Goal: Contribute content

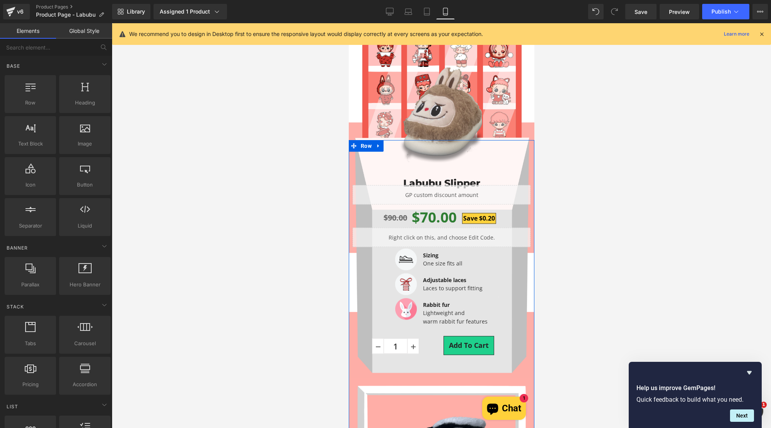
scroll to position [39, 0]
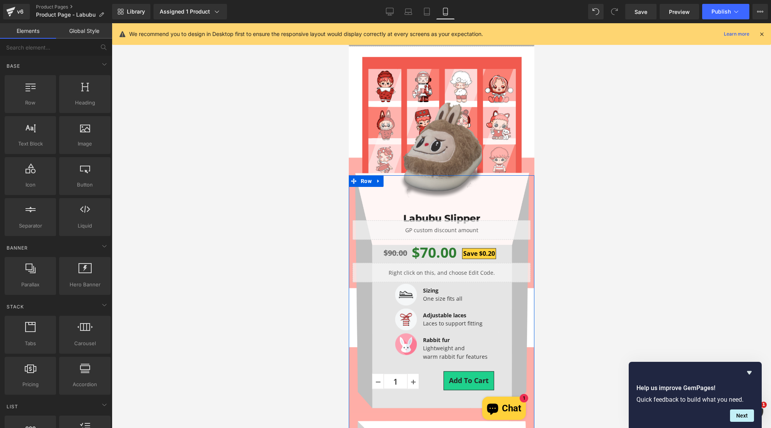
click at [451, 141] on img at bounding box center [440, 150] width 83 height 96
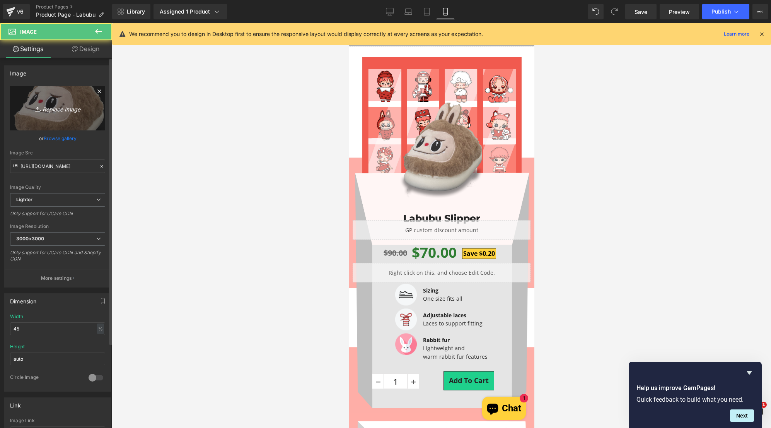
click at [75, 98] on link "Replace Image" at bounding box center [57, 108] width 95 height 44
type input "C:\fakepath\Test lab V2.png"
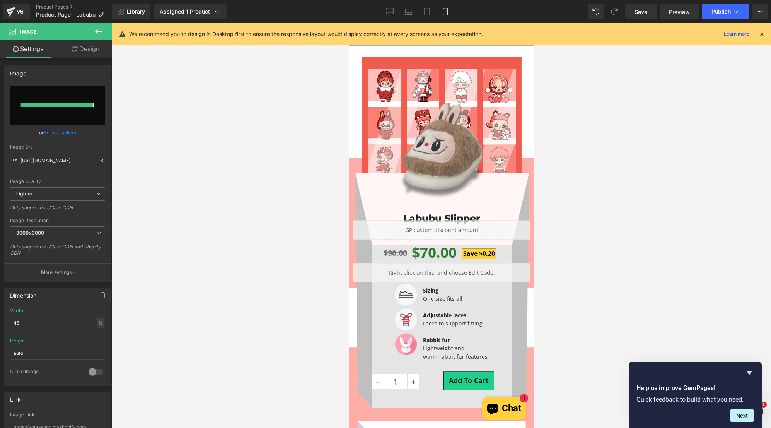
type input "[URL][DOMAIN_NAME]"
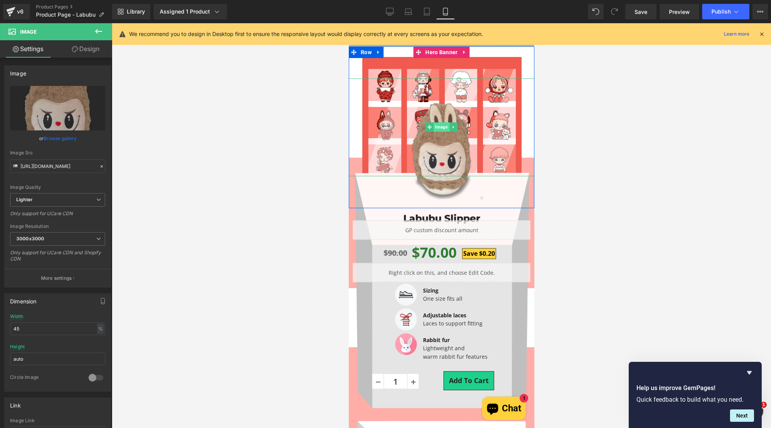
click at [439, 131] on span "Image" at bounding box center [441, 127] width 16 height 9
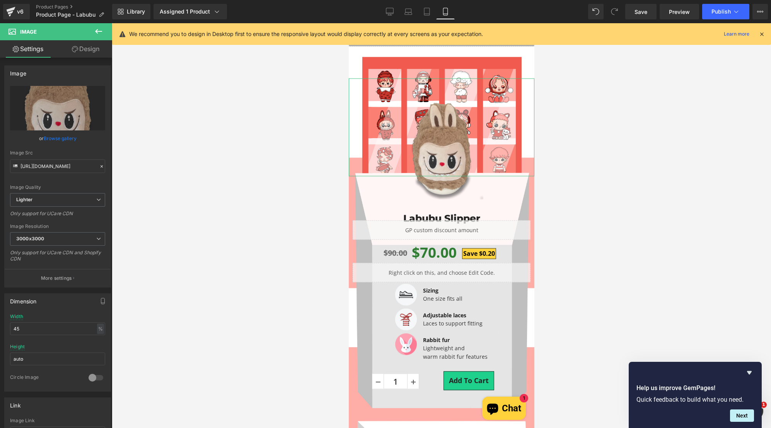
click at [94, 51] on link "Design" at bounding box center [86, 48] width 56 height 17
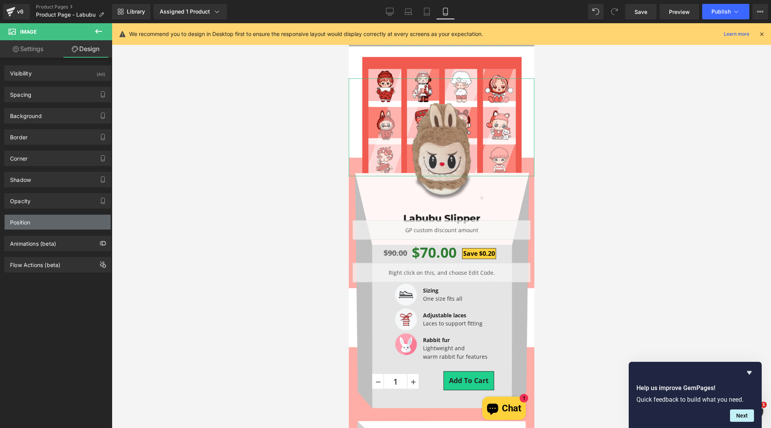
click at [58, 216] on div "Position" at bounding box center [58, 222] width 106 height 15
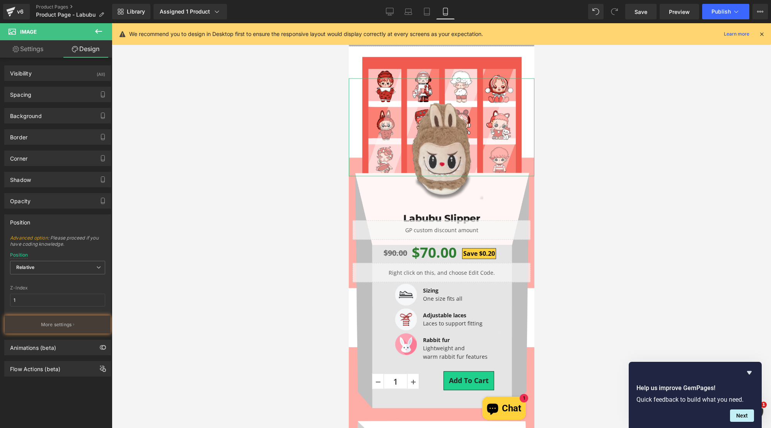
click at [80, 334] on div "Animations (beta)" at bounding box center [58, 344] width 116 height 21
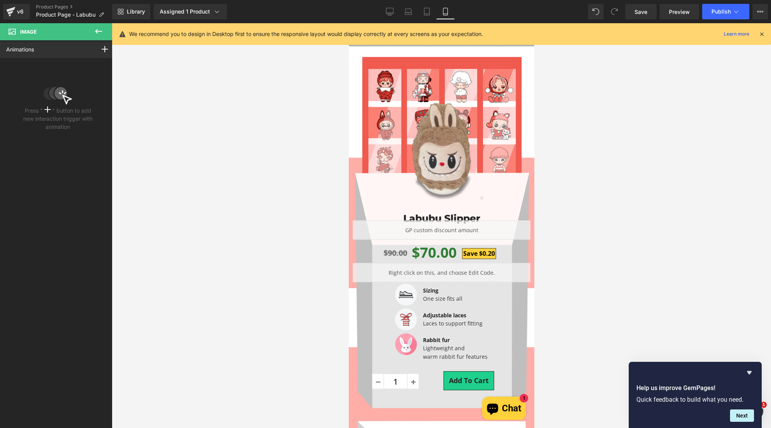
click at [98, 34] on icon at bounding box center [98, 31] width 9 height 9
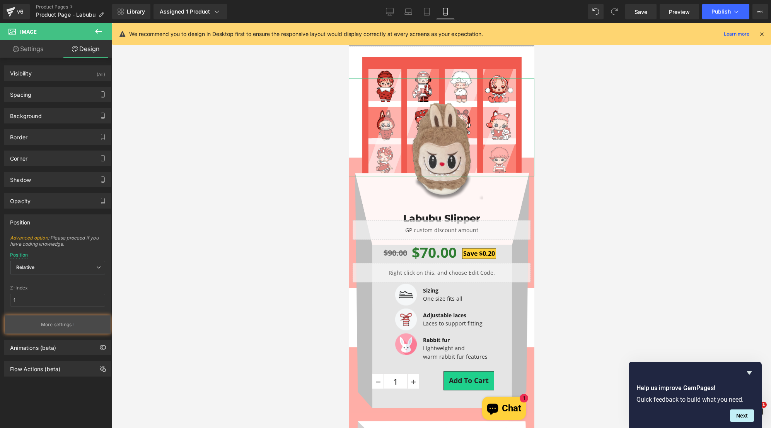
click at [67, 322] on p "More settings" at bounding box center [56, 324] width 31 height 7
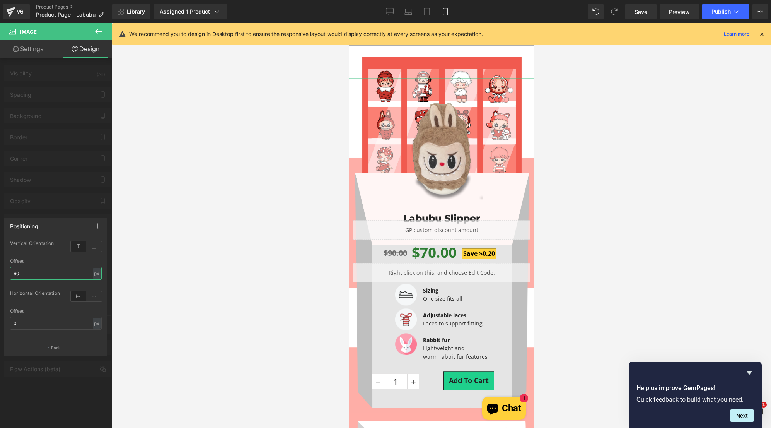
click at [82, 276] on input "60" at bounding box center [56, 273] width 92 height 13
type input "0"
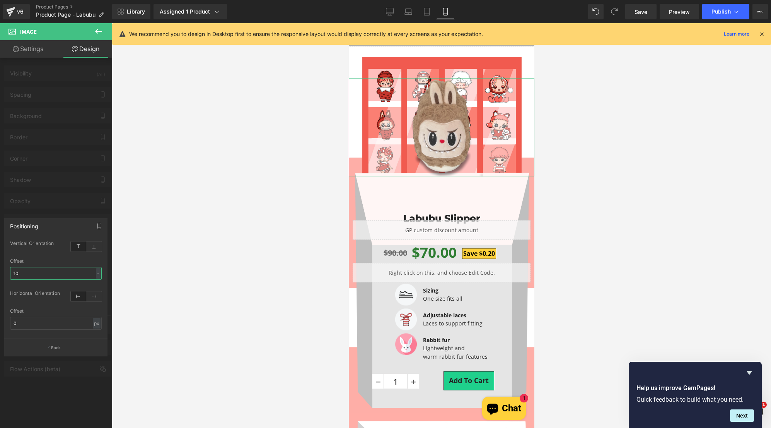
type input "100"
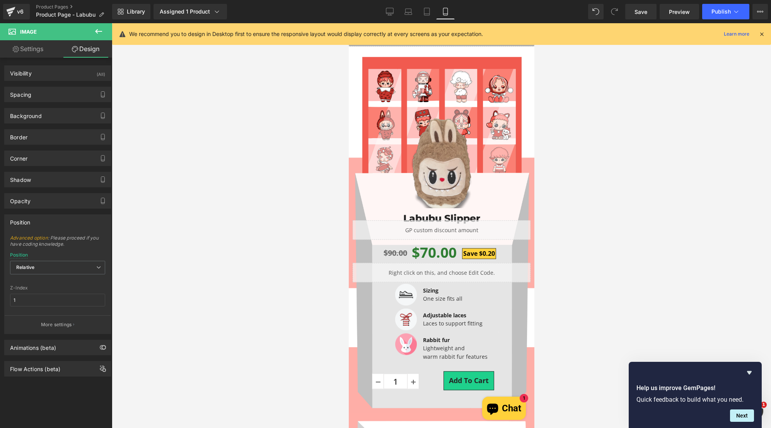
click at [203, 66] on div at bounding box center [441, 225] width 659 height 404
